Goal: Find specific page/section: Find specific page/section

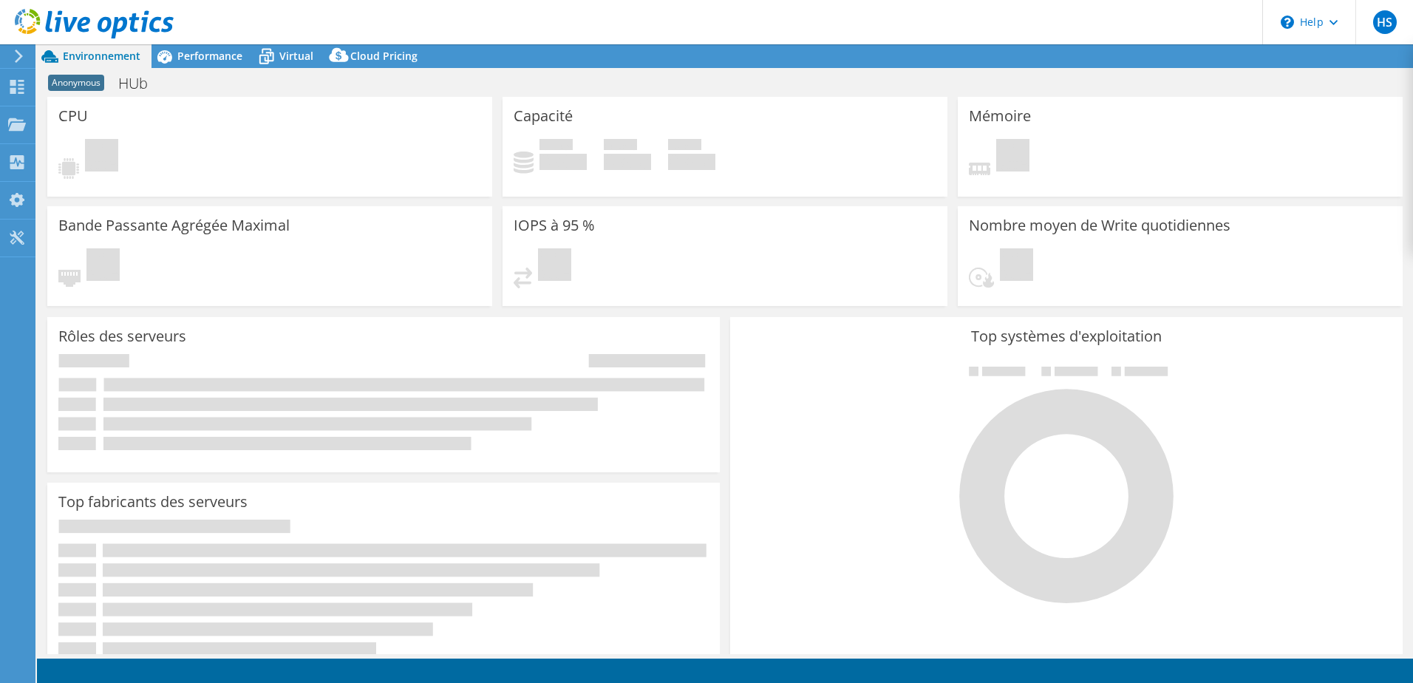
select select "USD"
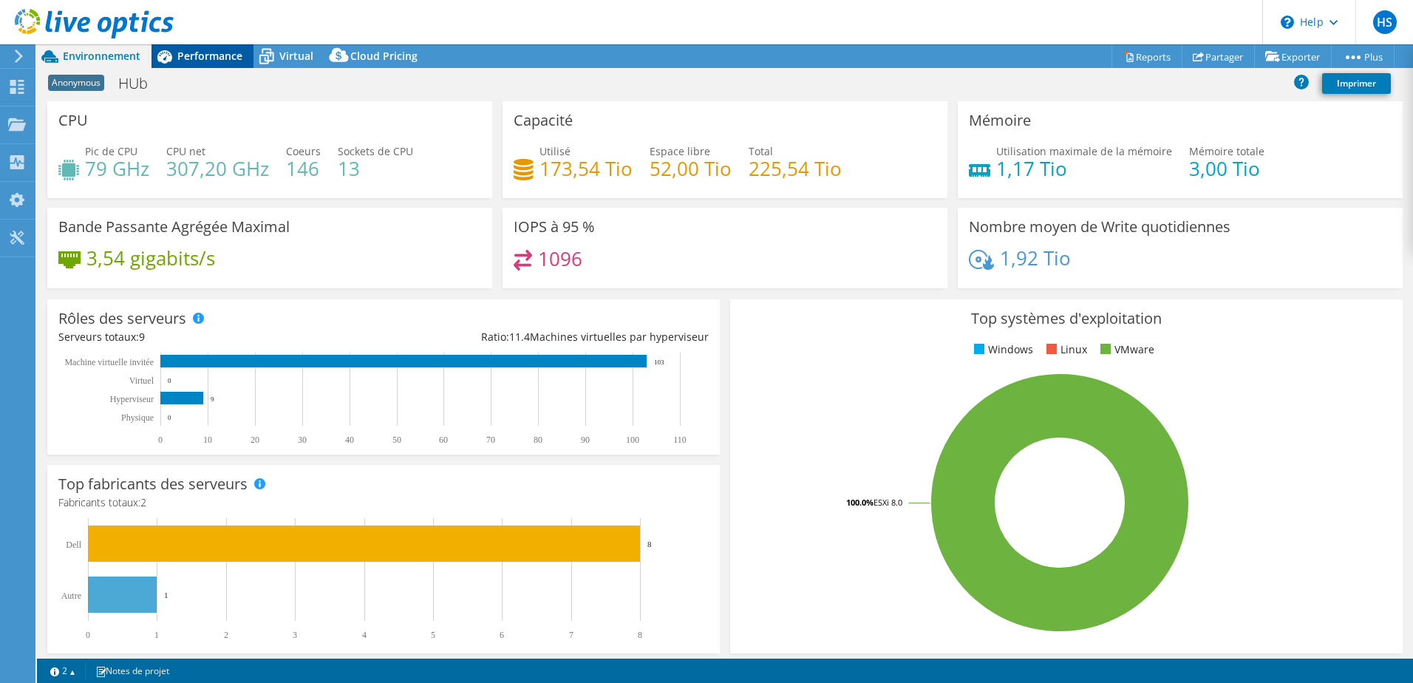
click at [209, 55] on span "Performance" at bounding box center [209, 56] width 65 height 14
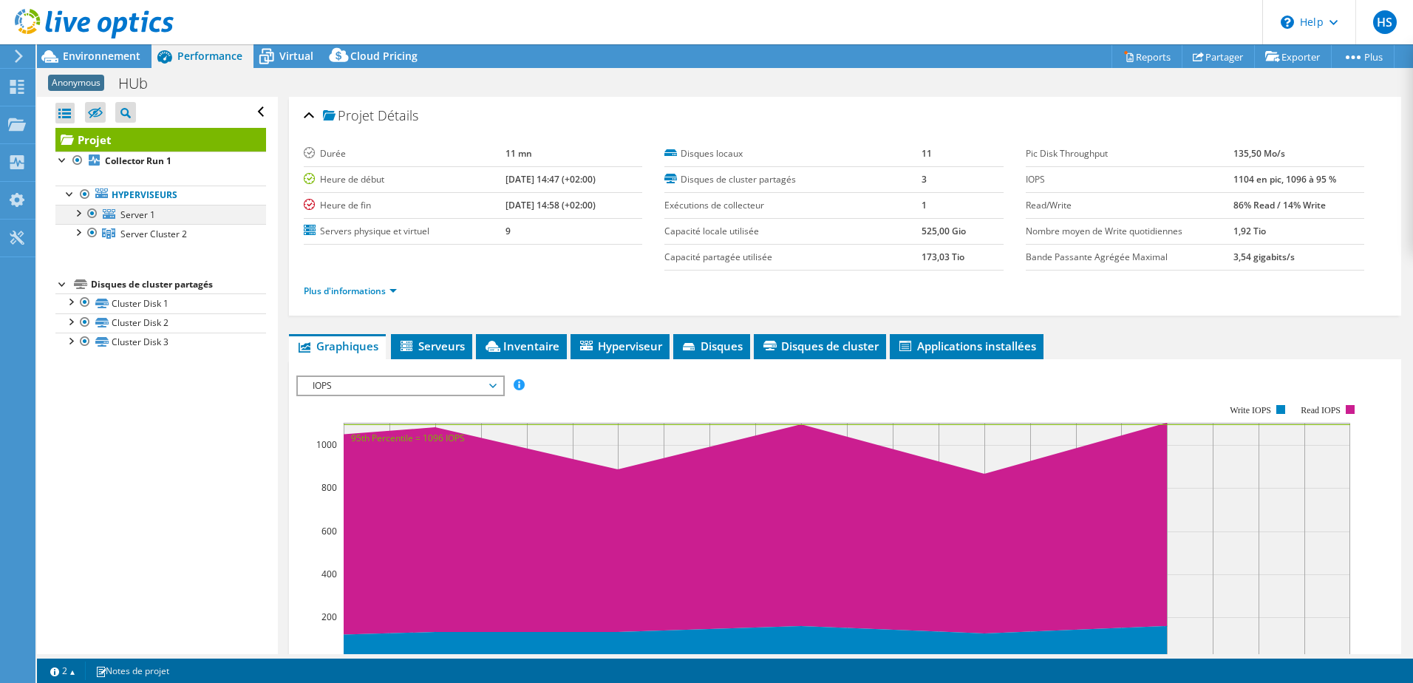
click at [78, 211] on div at bounding box center [77, 212] width 15 height 15
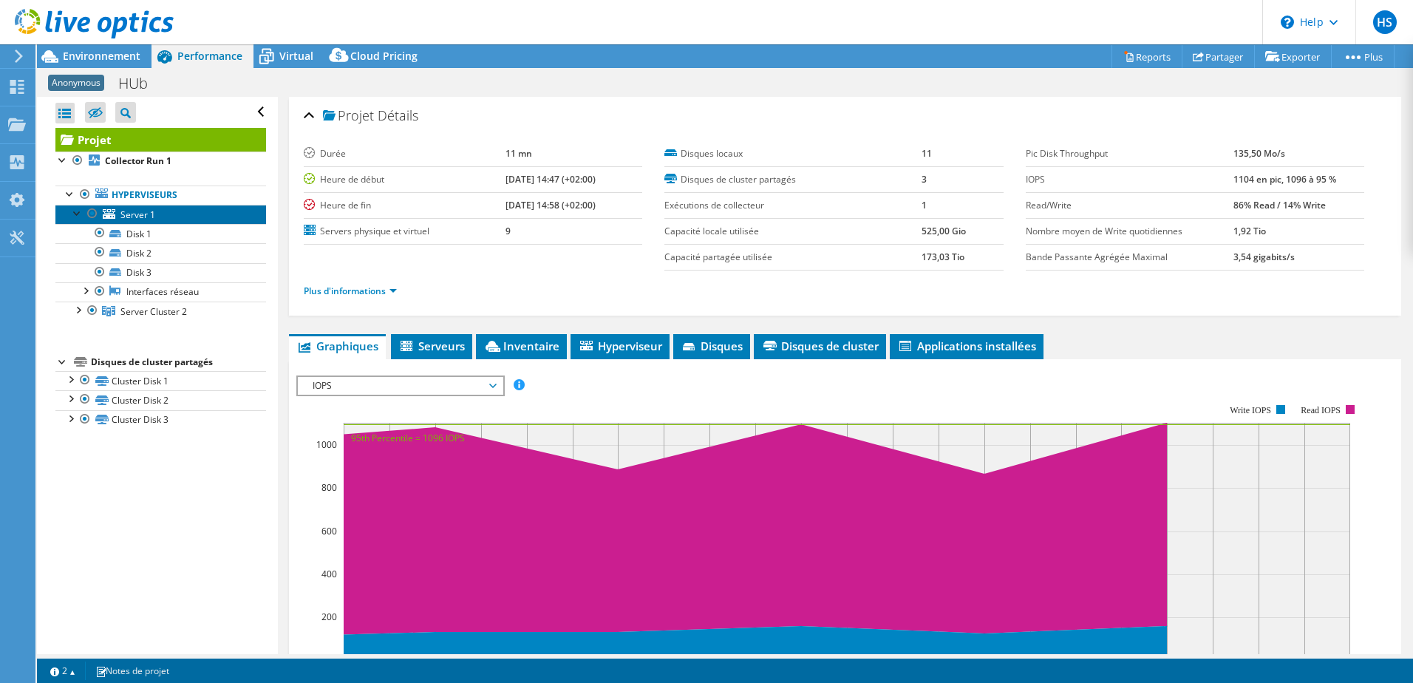
click at [134, 216] on span "Server 1" at bounding box center [137, 214] width 35 height 13
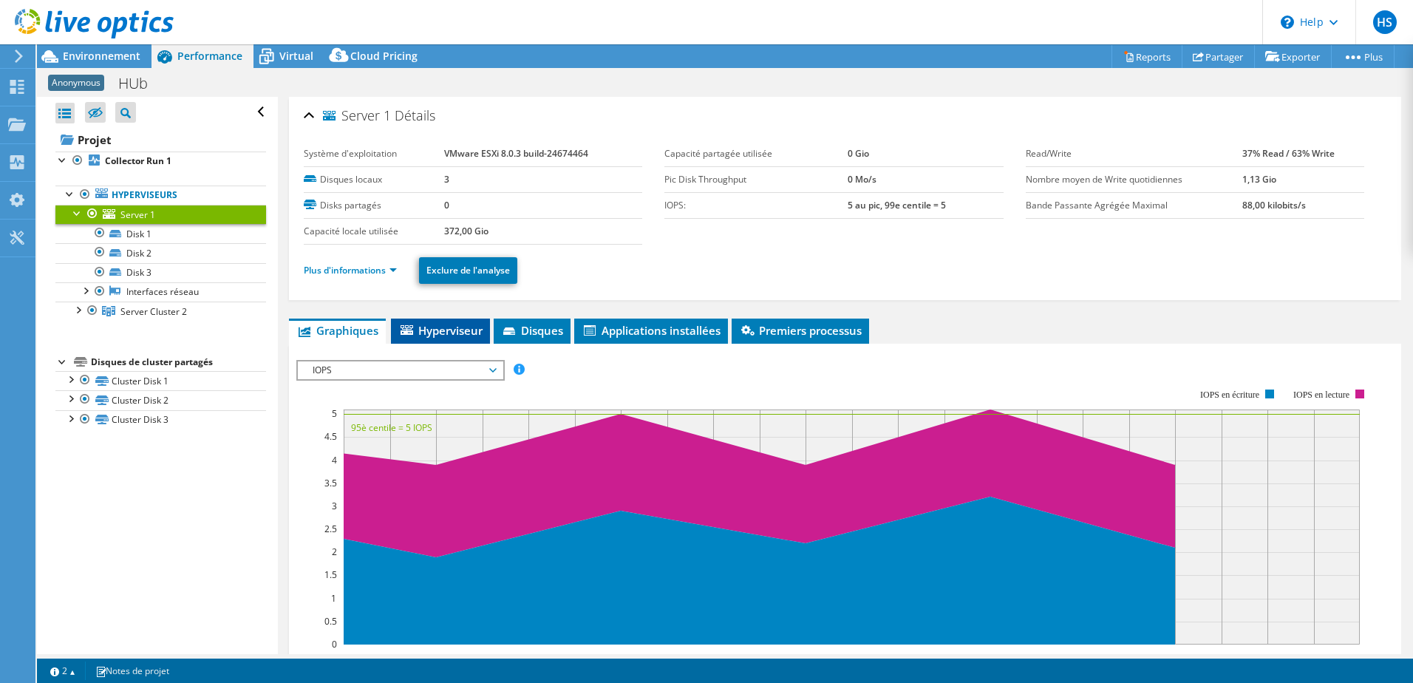
click at [461, 327] on span "Hyperviseur" at bounding box center [440, 330] width 84 height 15
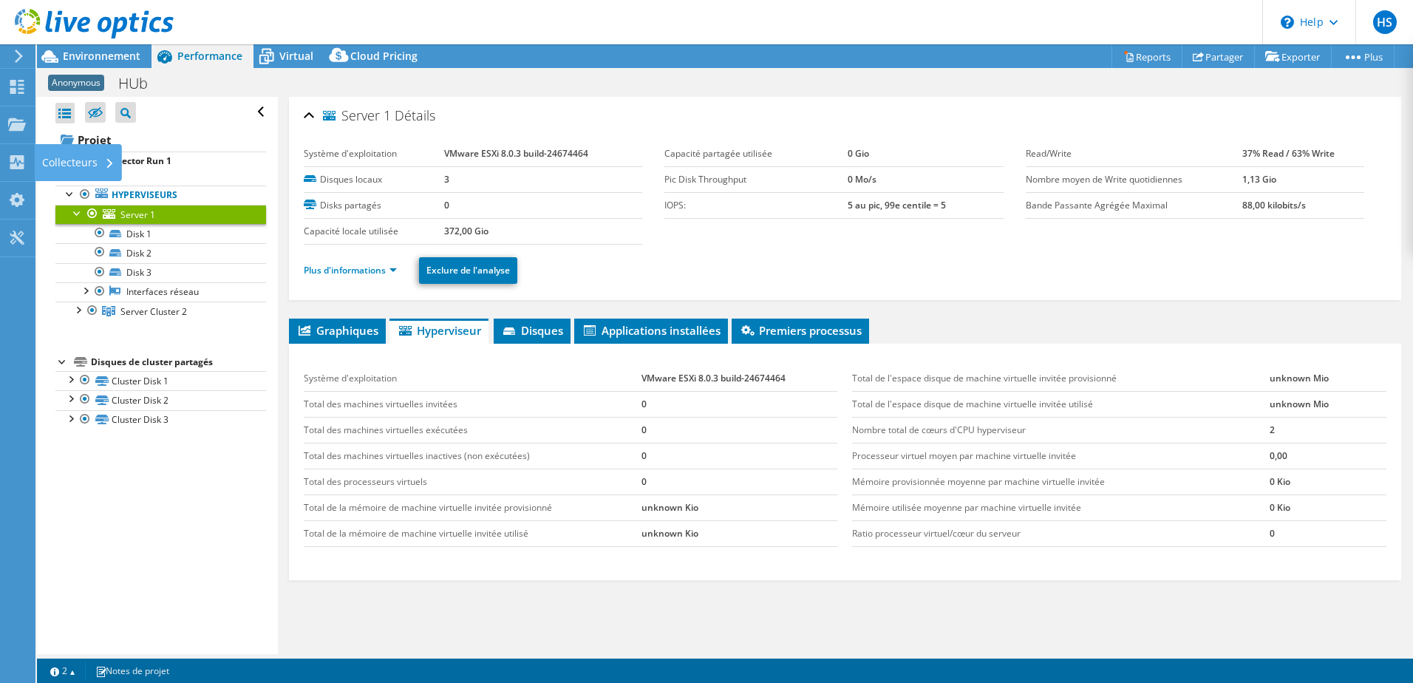
click at [51, 166] on div "Collecteurs" at bounding box center [78, 162] width 87 height 37
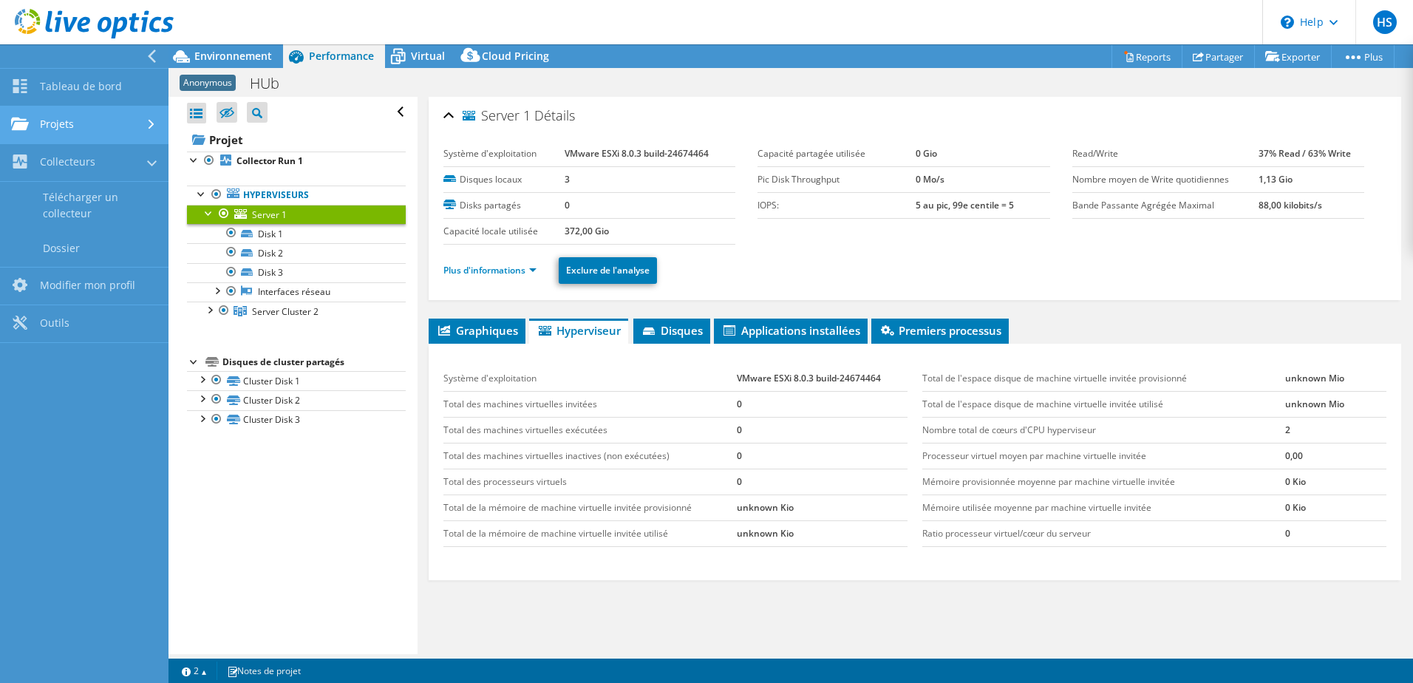
click at [79, 127] on link "Projets" at bounding box center [84, 125] width 168 height 38
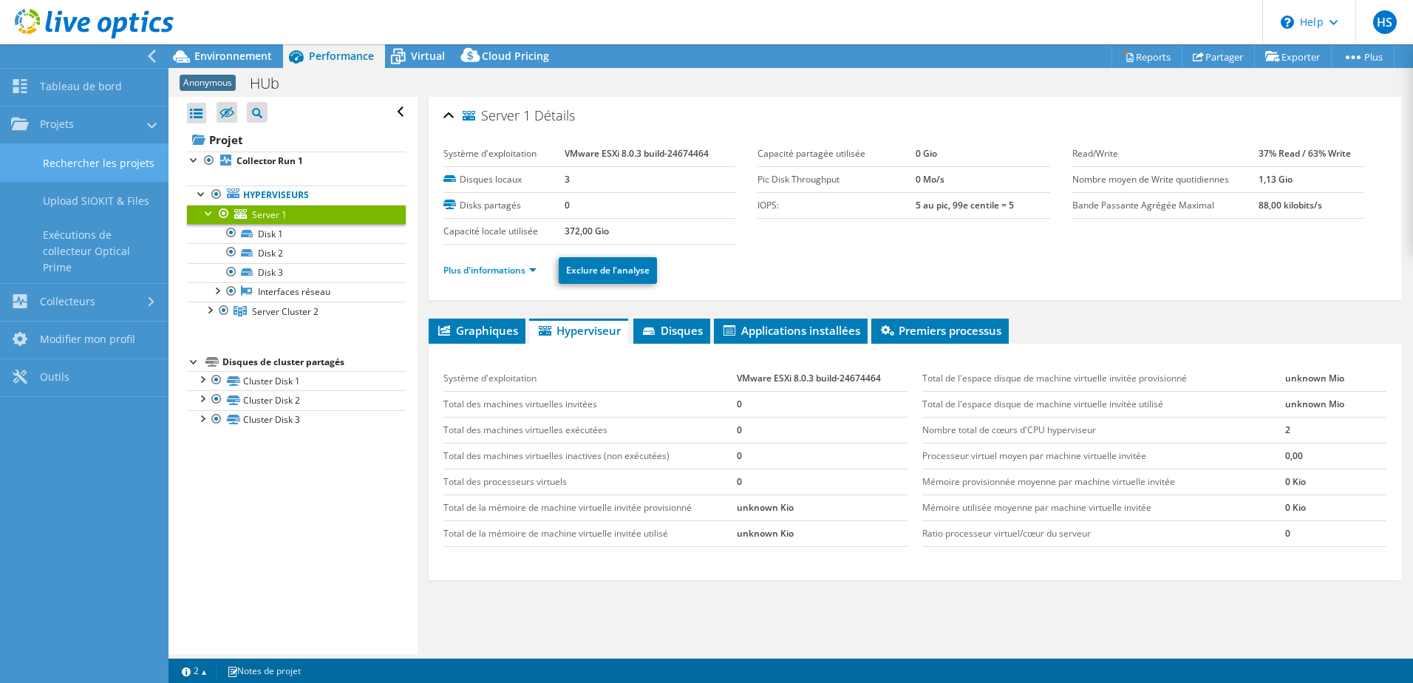
click at [95, 155] on link "Rechercher les projets" at bounding box center [84, 163] width 168 height 38
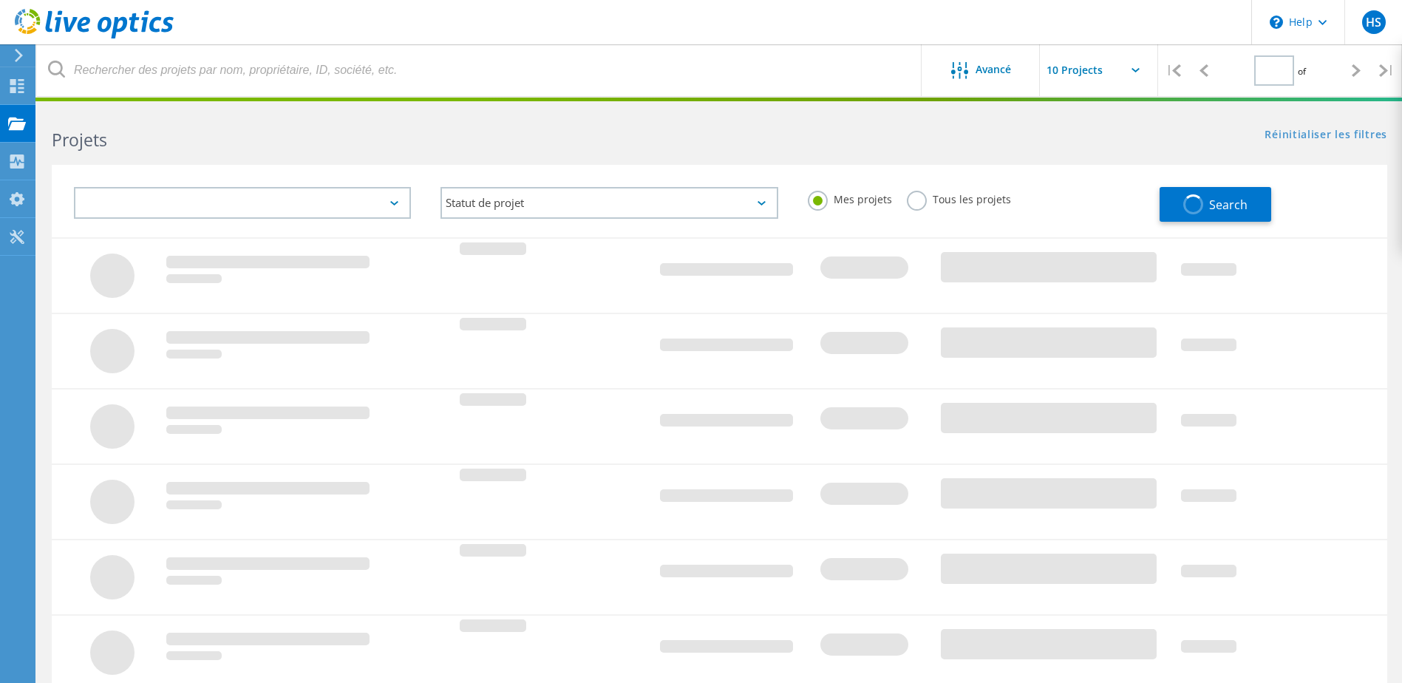
type input "1"
